Goal: Check status: Check status

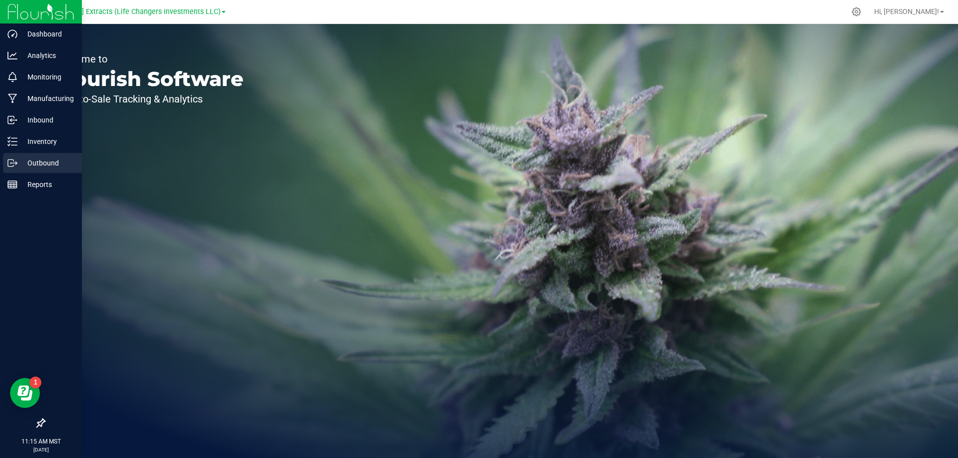
click at [19, 164] on p "Outbound" at bounding box center [47, 163] width 60 height 12
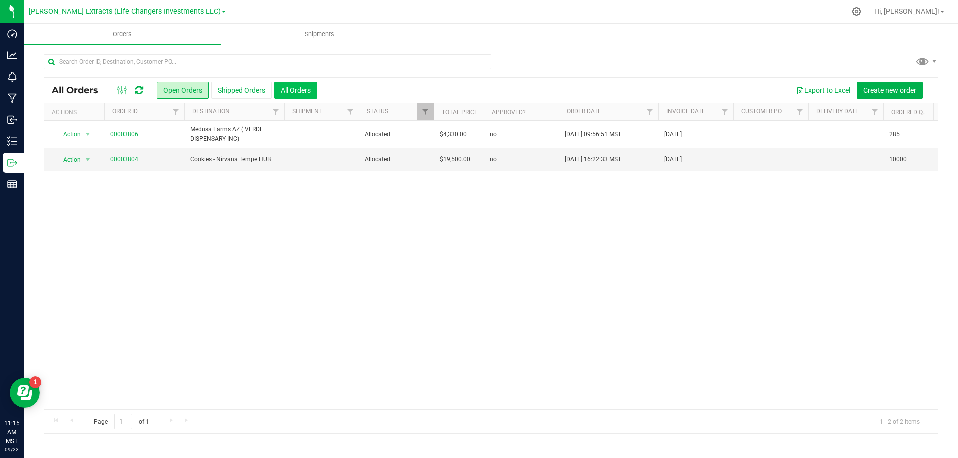
click at [296, 88] on button "All Orders" at bounding box center [295, 90] width 43 height 17
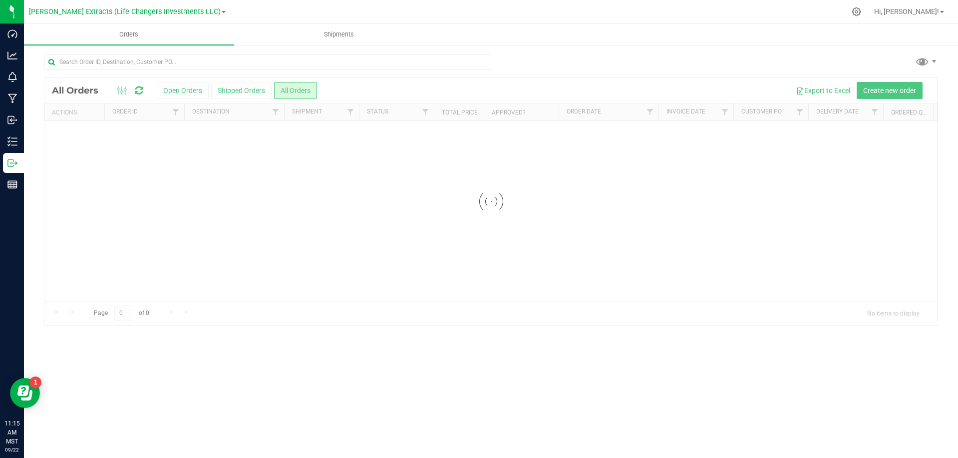
click at [347, 84] on div at bounding box center [491, 201] width 894 height 247
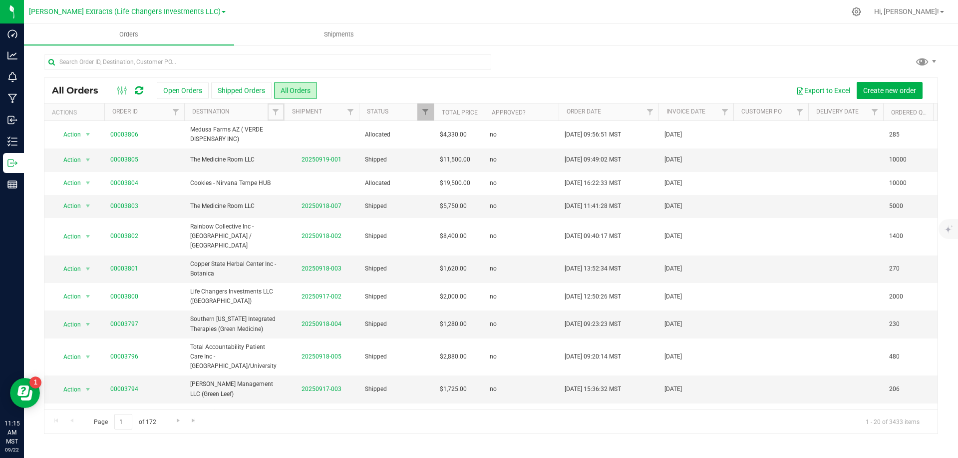
click at [275, 111] on span "Filter" at bounding box center [276, 112] width 8 height 8
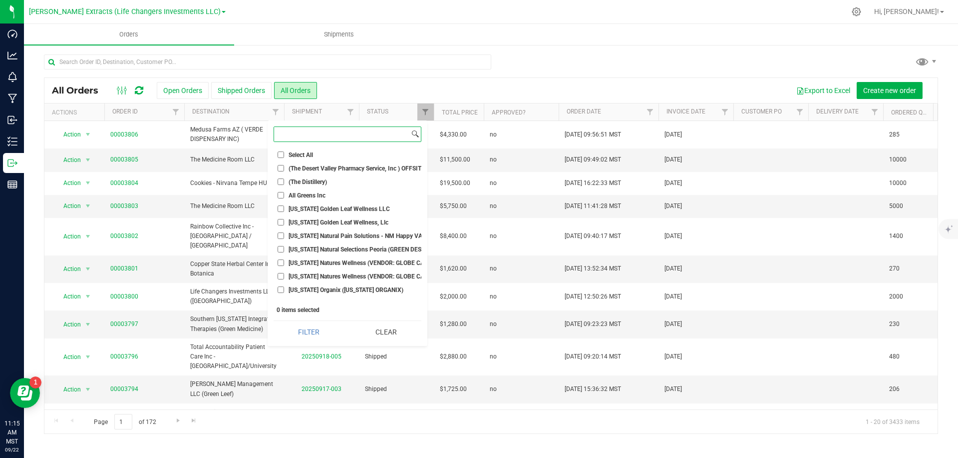
click at [294, 137] on input at bounding box center [341, 134] width 135 height 14
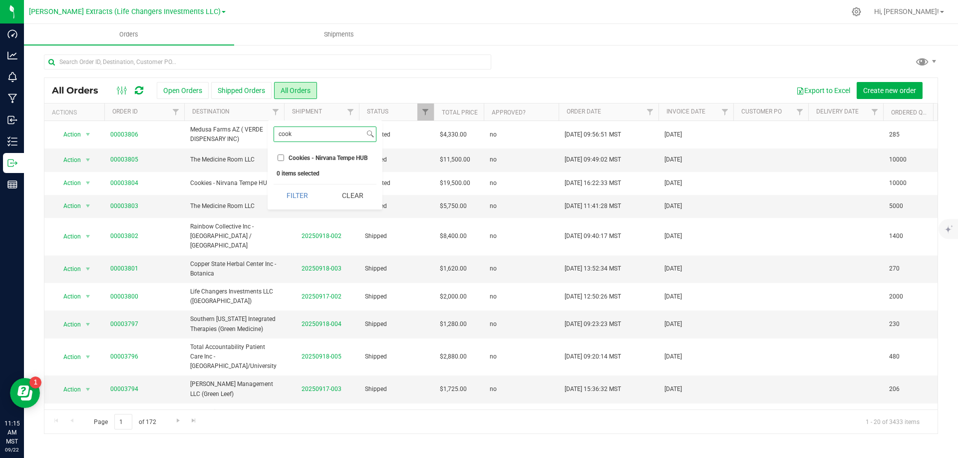
type input "cook"
click at [306, 156] on span "Cookies - Nirvana Tempe HUB" at bounding box center [328, 158] width 79 height 6
click at [284, 156] on input "Cookies - Nirvana Tempe HUB" at bounding box center [281, 157] width 6 height 6
checkbox input "true"
click at [306, 187] on button "Filter" at bounding box center [298, 195] width 48 height 22
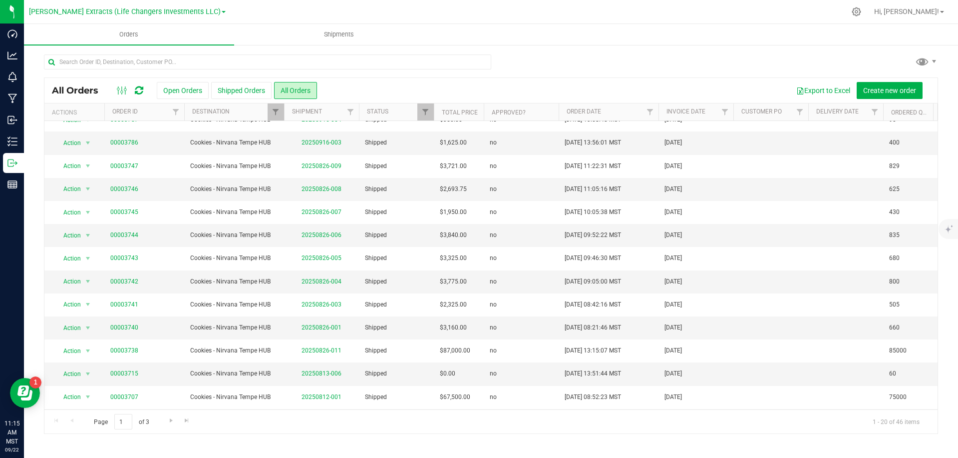
scroll to position [173, 0]
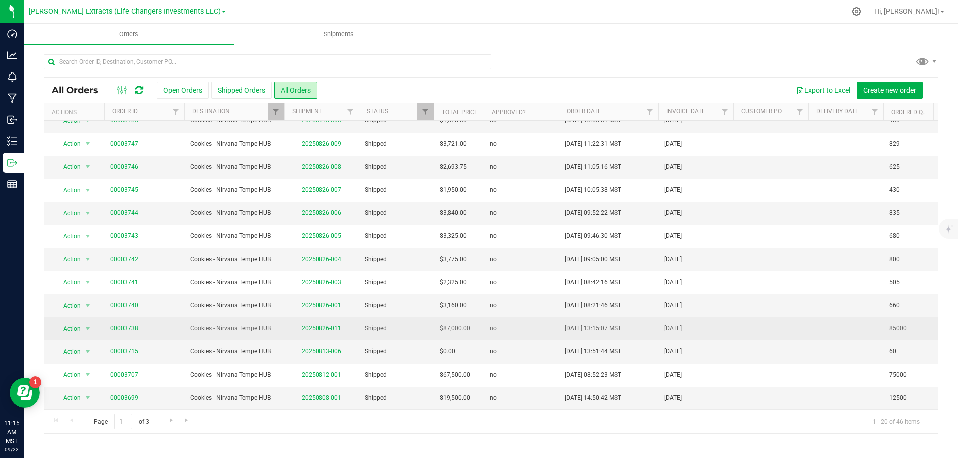
click at [118, 327] on link "00003738" at bounding box center [124, 328] width 28 height 9
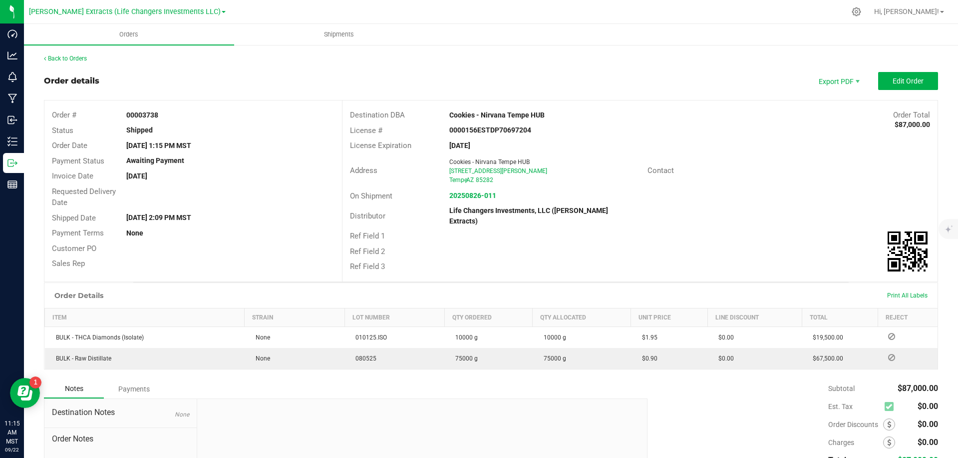
click at [132, 300] on div "Order Details Print All Labels" at bounding box center [491, 295] width 894 height 25
click at [139, 288] on div "Order Details Print All Labels" at bounding box center [491, 295] width 894 height 25
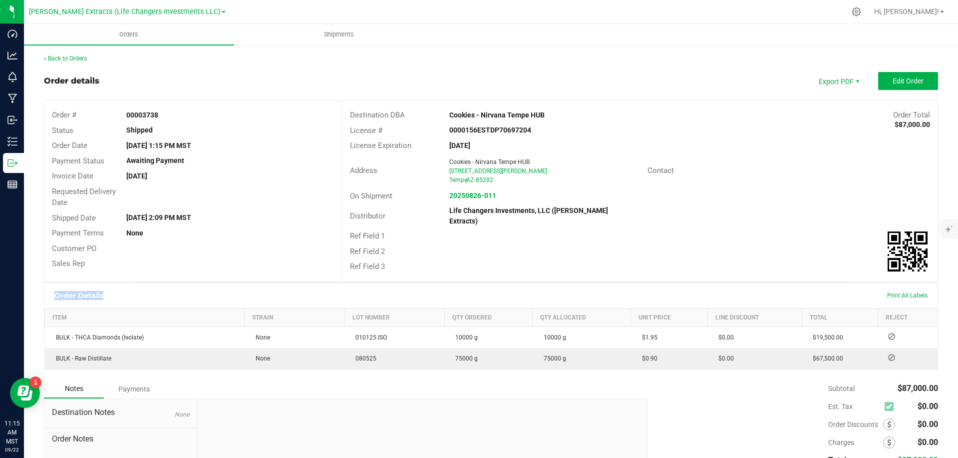
click at [139, 288] on div "Order Details Print All Labels" at bounding box center [491, 295] width 894 height 25
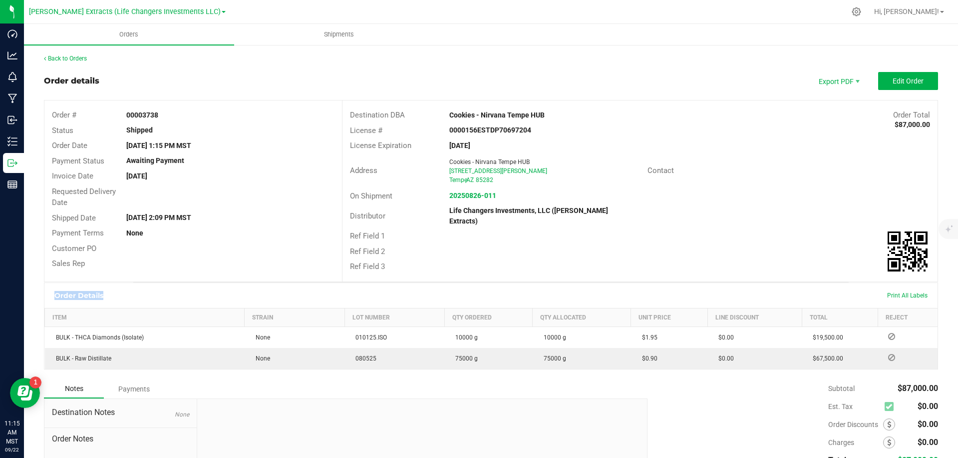
click at [139, 288] on div "Order Details Print All Labels" at bounding box center [491, 295] width 894 height 25
click at [218, 214] on div "[DATE] 2:09 PM MST" at bounding box center [230, 217] width 223 height 10
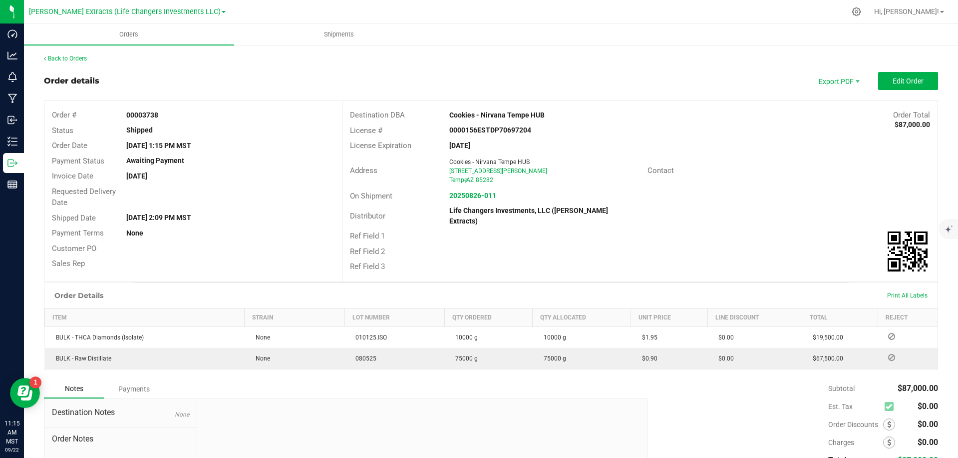
click at [218, 214] on div "[DATE] 2:09 PM MST" at bounding box center [230, 217] width 223 height 10
click at [221, 144] on div "[DATE] 1:15 PM MST" at bounding box center [230, 145] width 223 height 10
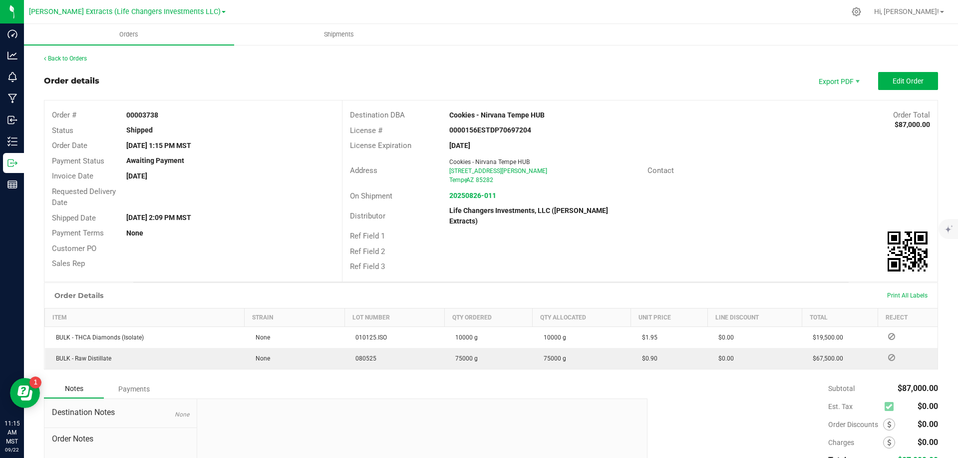
click at [221, 109] on div "Order # 00003738" at bounding box center [193, 114] width 298 height 15
click at [228, 137] on div "Status Shipped" at bounding box center [193, 130] width 298 height 15
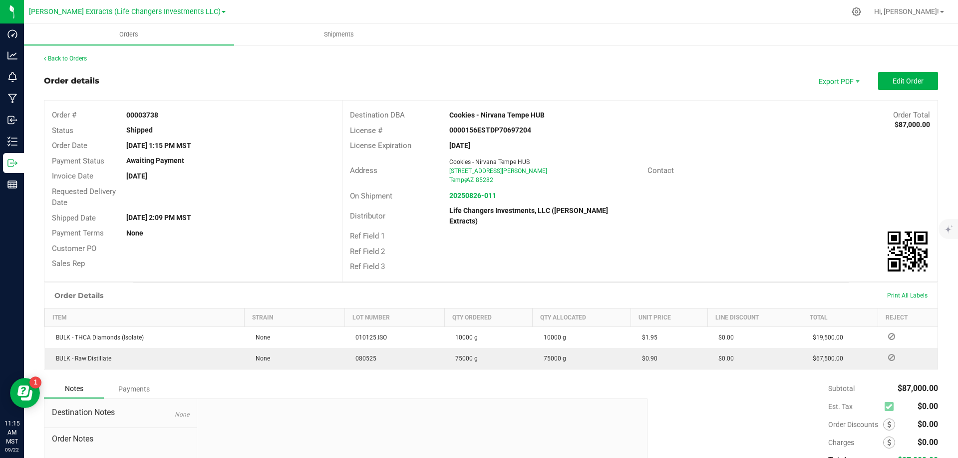
click at [228, 137] on div "Status Shipped" at bounding box center [193, 130] width 298 height 15
click at [225, 144] on div "[DATE] 1:15 PM MST" at bounding box center [230, 145] width 223 height 10
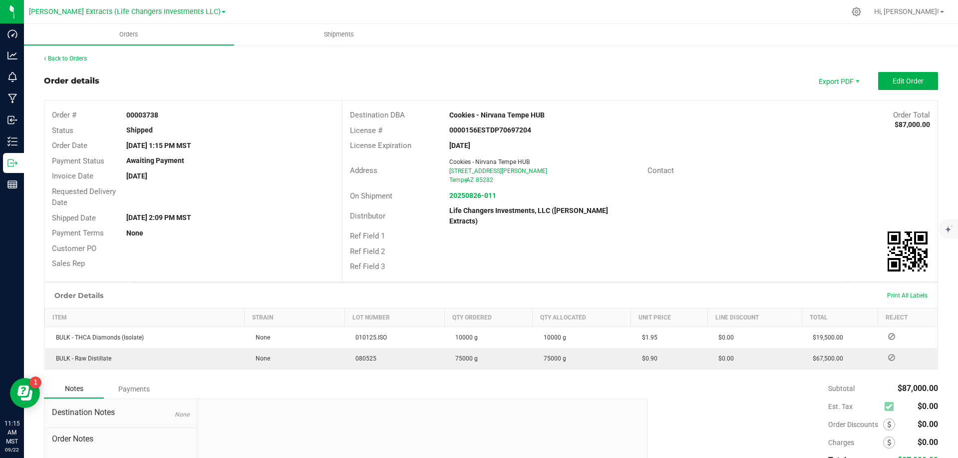
click at [198, 178] on div "[DATE]" at bounding box center [230, 176] width 223 height 10
click at [231, 143] on div "[DATE] 1:15 PM MST" at bounding box center [230, 145] width 223 height 10
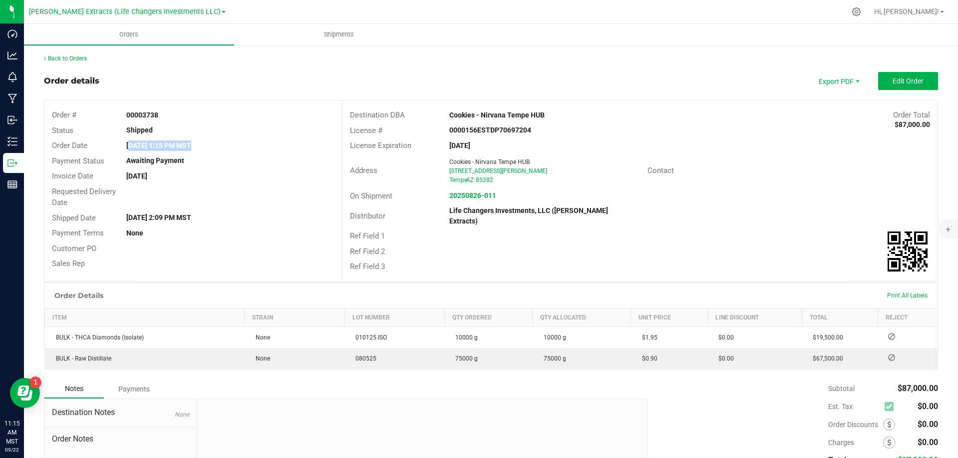
click at [231, 143] on div "[DATE] 1:15 PM MST" at bounding box center [230, 145] width 223 height 10
click at [231, 109] on div "Order # 00003738" at bounding box center [193, 114] width 298 height 15
click at [227, 112] on div "00003738" at bounding box center [230, 115] width 223 height 10
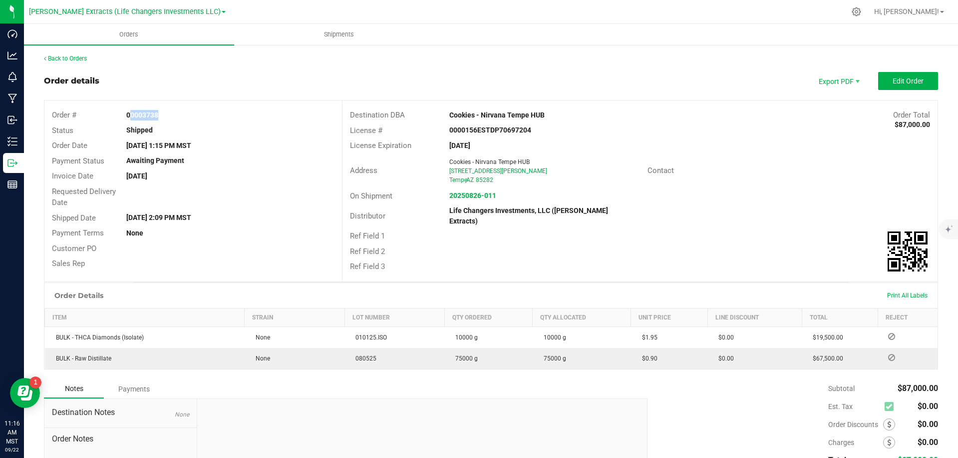
click at [227, 112] on div "00003738" at bounding box center [230, 115] width 223 height 10
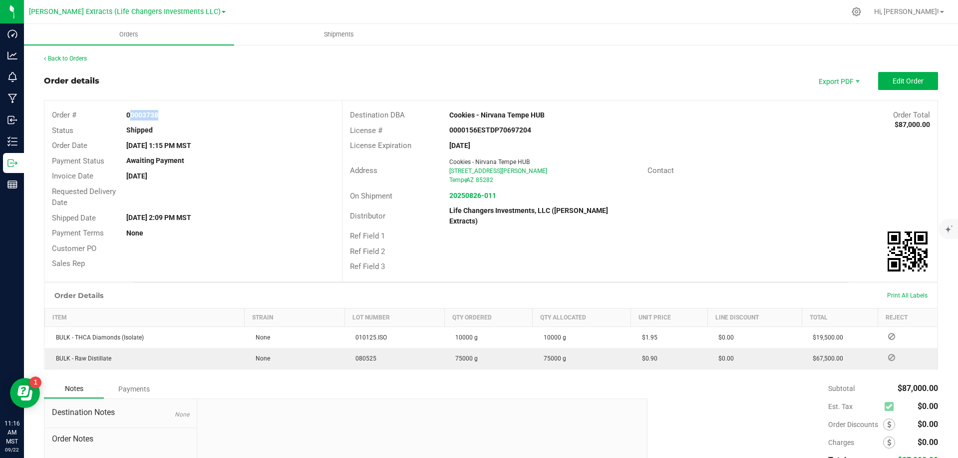
click at [227, 112] on div "00003738" at bounding box center [230, 115] width 223 height 10
click at [68, 59] on link "Back to Orders" at bounding box center [65, 58] width 43 height 7
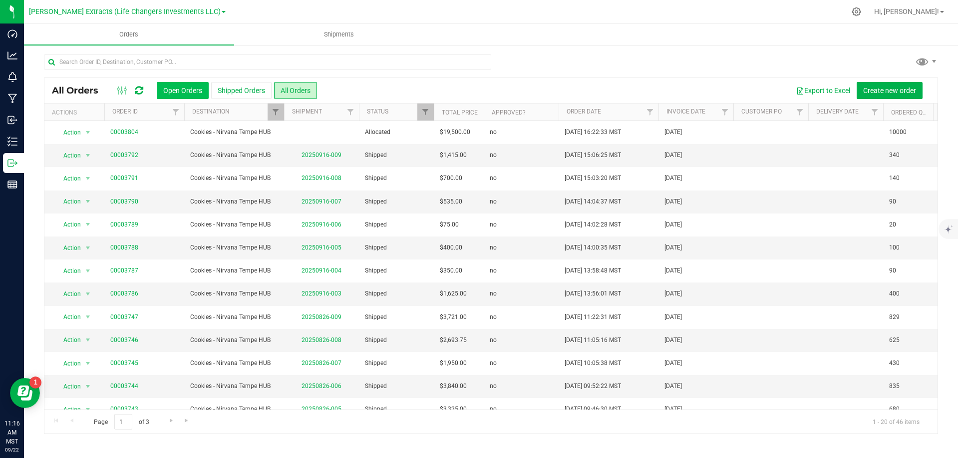
click at [185, 84] on button "Open Orders" at bounding box center [183, 90] width 52 height 17
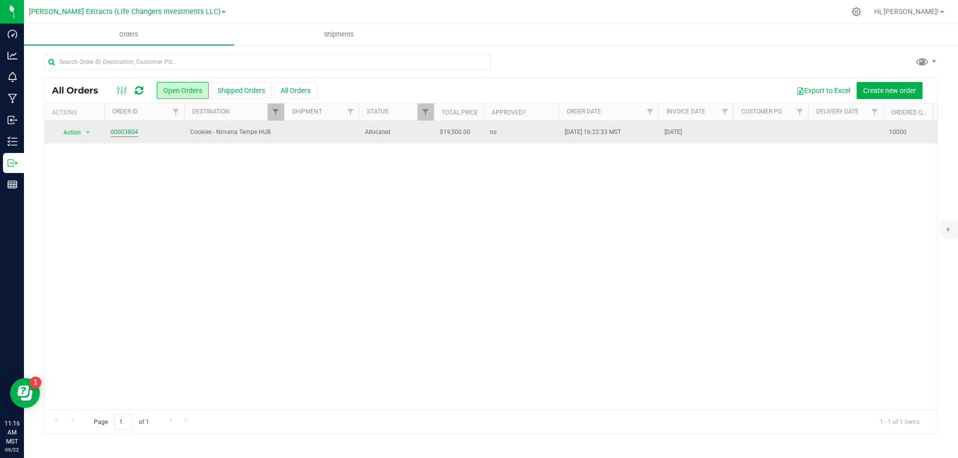
click at [129, 130] on link "00003804" at bounding box center [124, 131] width 28 height 9
